Goal: Task Accomplishment & Management: Manage account settings

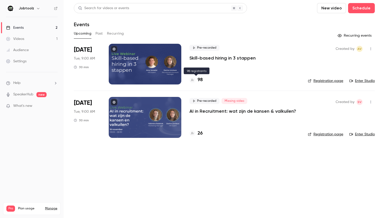
click at [201, 78] on h4 "98" at bounding box center [200, 80] width 5 height 7
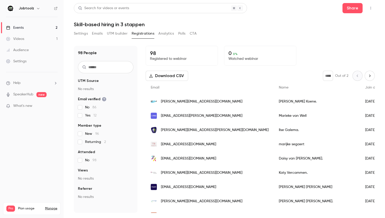
click at [364, 74] on div "* Out of 2" at bounding box center [349, 76] width 52 height 10
click at [369, 75] on icon "Next page" at bounding box center [369, 76] width 1 height 2
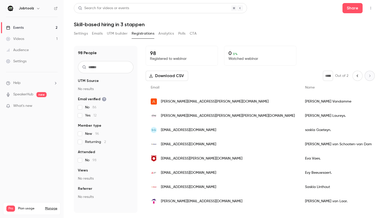
click at [355, 79] on button "Previous page" at bounding box center [357, 76] width 10 height 10
type input "*"
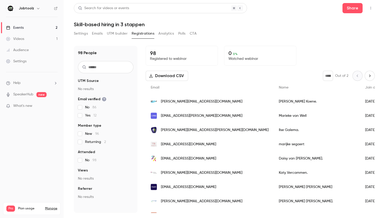
click at [100, 64] on input "text" at bounding box center [105, 67] width 55 height 12
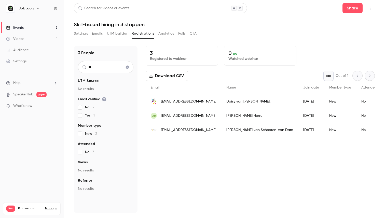
type input "*"
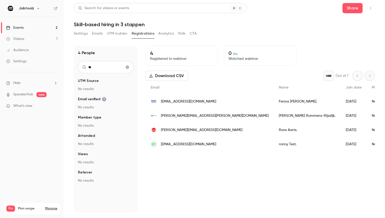
type input "*"
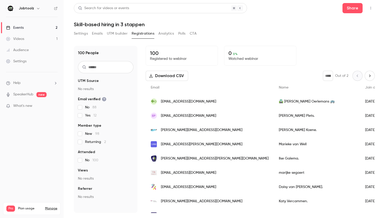
click at [101, 65] on input "text" at bounding box center [105, 67] width 55 height 12
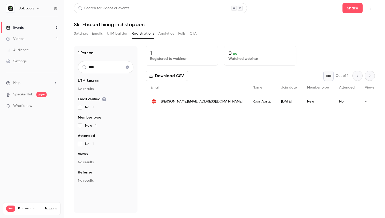
type input "****"
click at [30, 31] on link "Events 2" at bounding box center [32, 27] width 64 height 11
